Goal: Navigation & Orientation: Find specific page/section

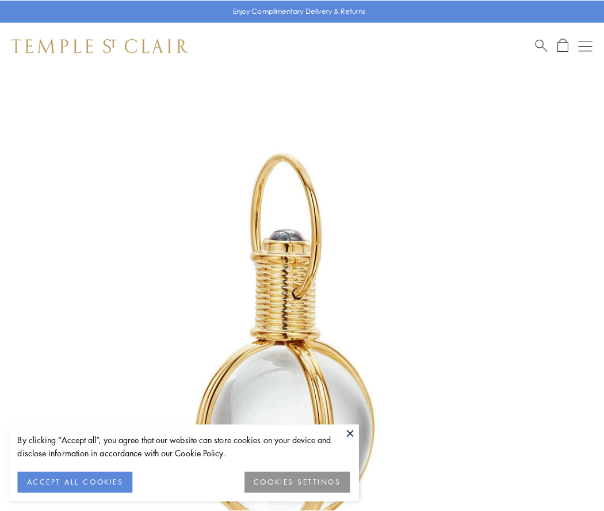
scroll to position [300, 0]
